Goal: Find specific page/section: Find specific page/section

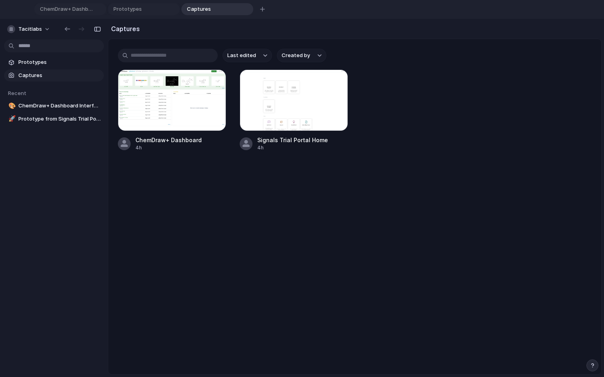
click at [188, 103] on div at bounding box center [172, 99] width 108 height 61
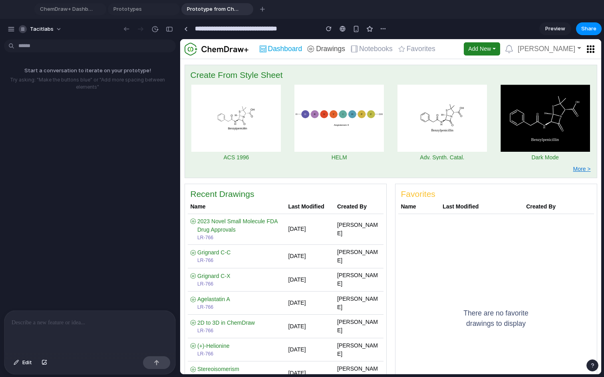
click at [330, 50] on span "Drawings" at bounding box center [330, 49] width 29 height 7
click at [277, 50] on span "Dashboard" at bounding box center [285, 49] width 34 height 7
click at [333, 50] on span "Drawings" at bounding box center [330, 49] width 29 height 7
click at [124, 30] on div "button" at bounding box center [127, 29] width 8 height 7
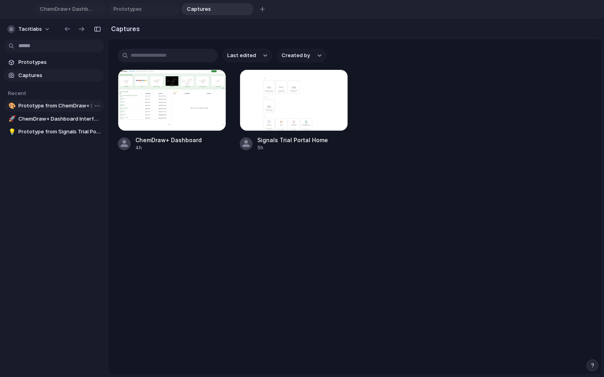
click at [60, 106] on span "Prototype from ChemDraw+ Dashboard" at bounding box center [59, 106] width 82 height 8
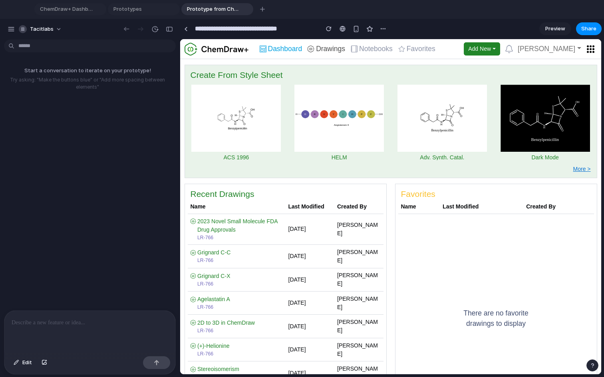
click at [331, 48] on span "Drawings" at bounding box center [330, 49] width 29 height 7
click at [349, 139] on div "button" at bounding box center [338, 118] width 89 height 67
click at [231, 221] on span "2023 Novel Small Molecule FDA Drug Approvals" at bounding box center [237, 225] width 80 height 15
click at [127, 28] on div "button" at bounding box center [127, 29] width 8 height 7
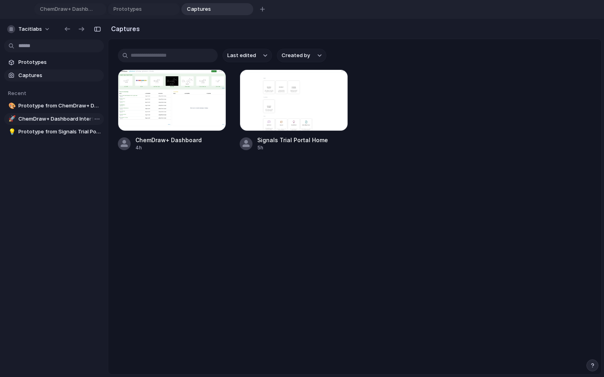
click at [60, 119] on span "ChemDraw+ Dashboard Interface" at bounding box center [59, 119] width 82 height 8
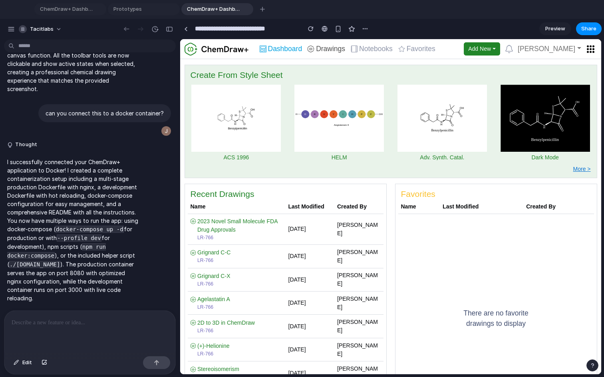
click at [322, 47] on span "Drawings" at bounding box center [330, 49] width 29 height 7
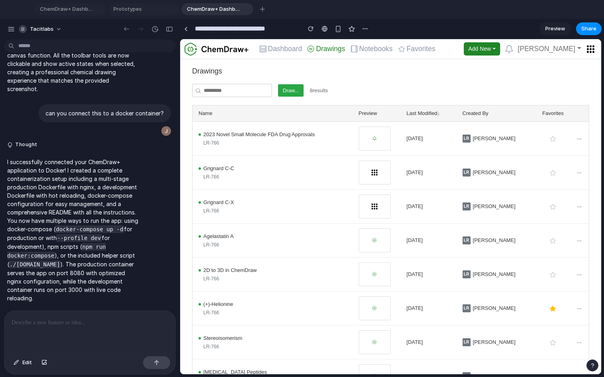
click at [295, 87] on button "Draw..." at bounding box center [291, 90] width 26 height 13
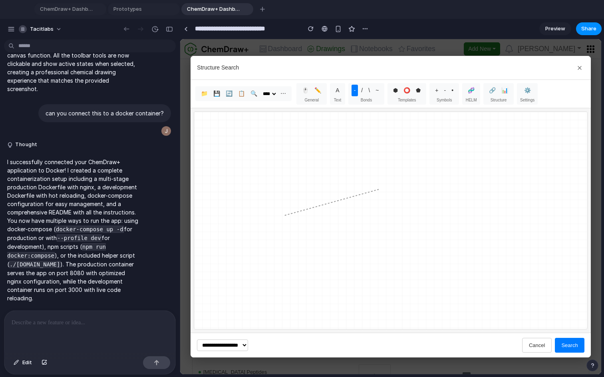
drag, startPoint x: 285, startPoint y: 215, endPoint x: 448, endPoint y: 248, distance: 167.0
click at [446, 246] on rect at bounding box center [390, 220] width 392 height 217
click at [368, 181] on rect at bounding box center [390, 220] width 392 height 217
drag, startPoint x: 352, startPoint y: 202, endPoint x: 434, endPoint y: 202, distance: 81.0
click at [434, 202] on rect at bounding box center [390, 220] width 392 height 217
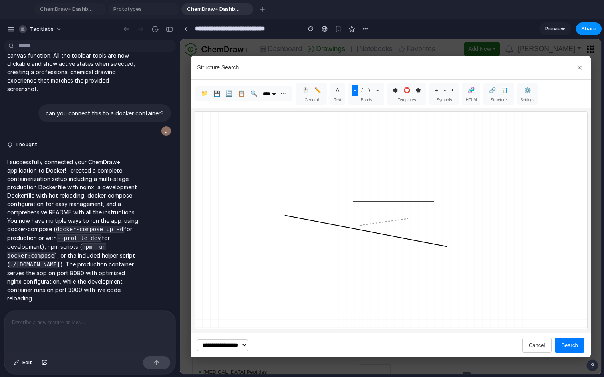
drag, startPoint x: 360, startPoint y: 225, endPoint x: 420, endPoint y: 218, distance: 60.3
click at [420, 218] on rect at bounding box center [390, 220] width 392 height 217
drag, startPoint x: 387, startPoint y: 171, endPoint x: 387, endPoint y: 319, distance: 147.7
click at [387, 319] on rect at bounding box center [390, 220] width 392 height 217
click at [567, 344] on button "Search" at bounding box center [568, 345] width 29 height 15
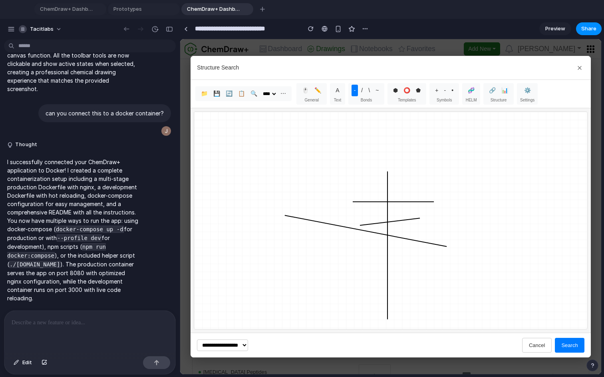
click at [566, 344] on button "Search" at bounding box center [568, 345] width 29 height 15
click at [580, 66] on icon at bounding box center [579, 68] width 6 height 6
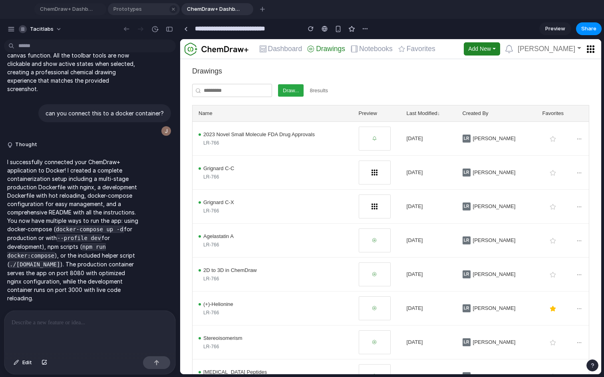
click at [130, 10] on span "Prototypes" at bounding box center [138, 9] width 57 height 8
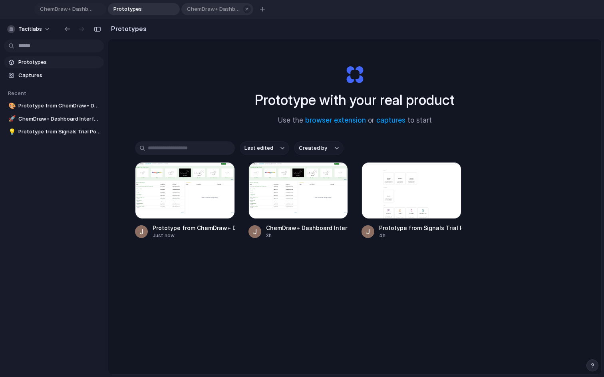
click at [231, 12] on span "ChemDraw+ Dashboard Interface" at bounding box center [212, 9] width 57 height 8
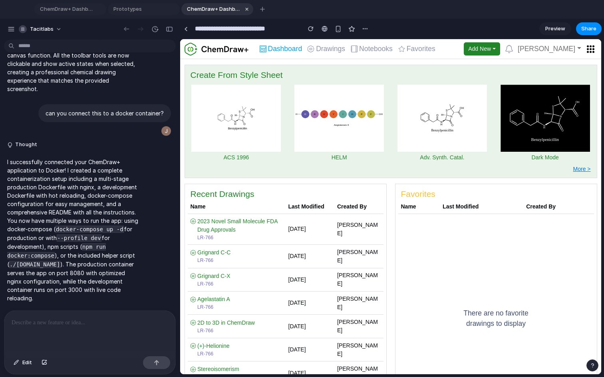
scroll to position [1782, 0]
click at [262, 10] on div "button" at bounding box center [262, 9] width 5 height 5
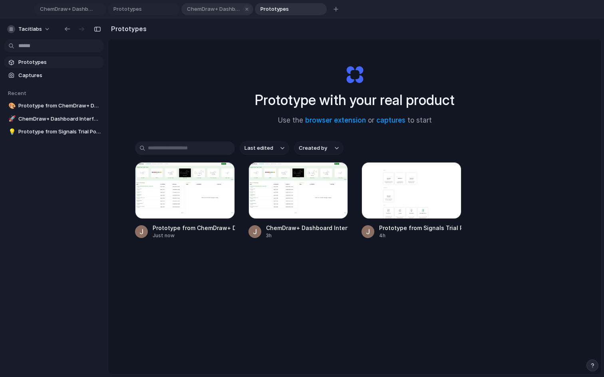
click at [247, 7] on div "button" at bounding box center [247, 9] width 6 height 6
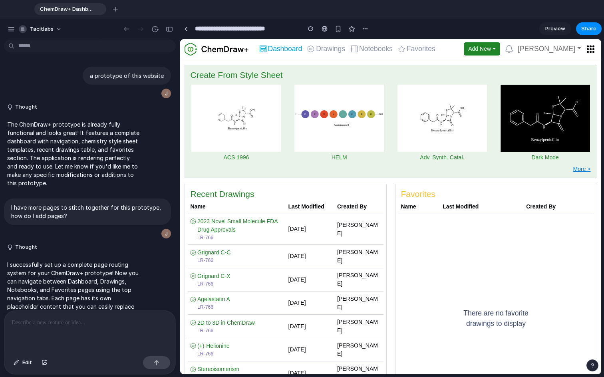
scroll to position [1782, 0]
